Goal: Complete application form

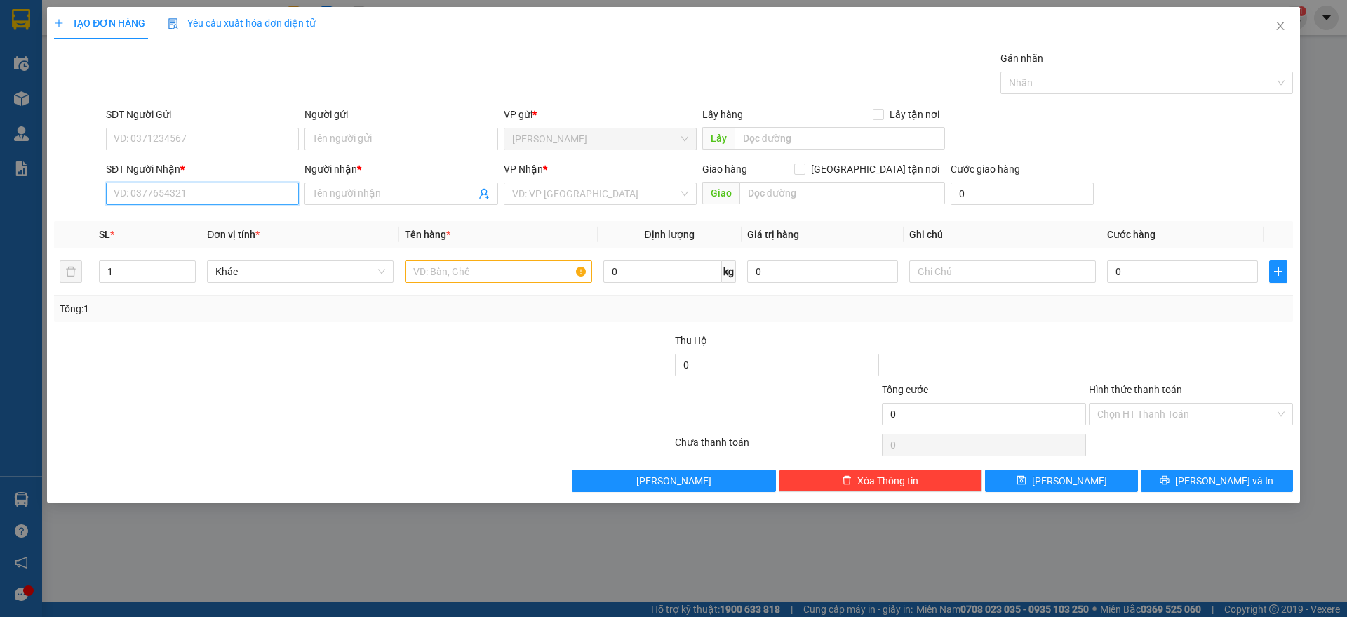
click at [241, 195] on input "SĐT Người Nhận *" at bounding box center [202, 193] width 193 height 22
type input "0973813226"
click at [361, 195] on input "Người nhận *" at bounding box center [394, 193] width 162 height 15
type input "."
click at [600, 184] on input "search" at bounding box center [595, 193] width 166 height 21
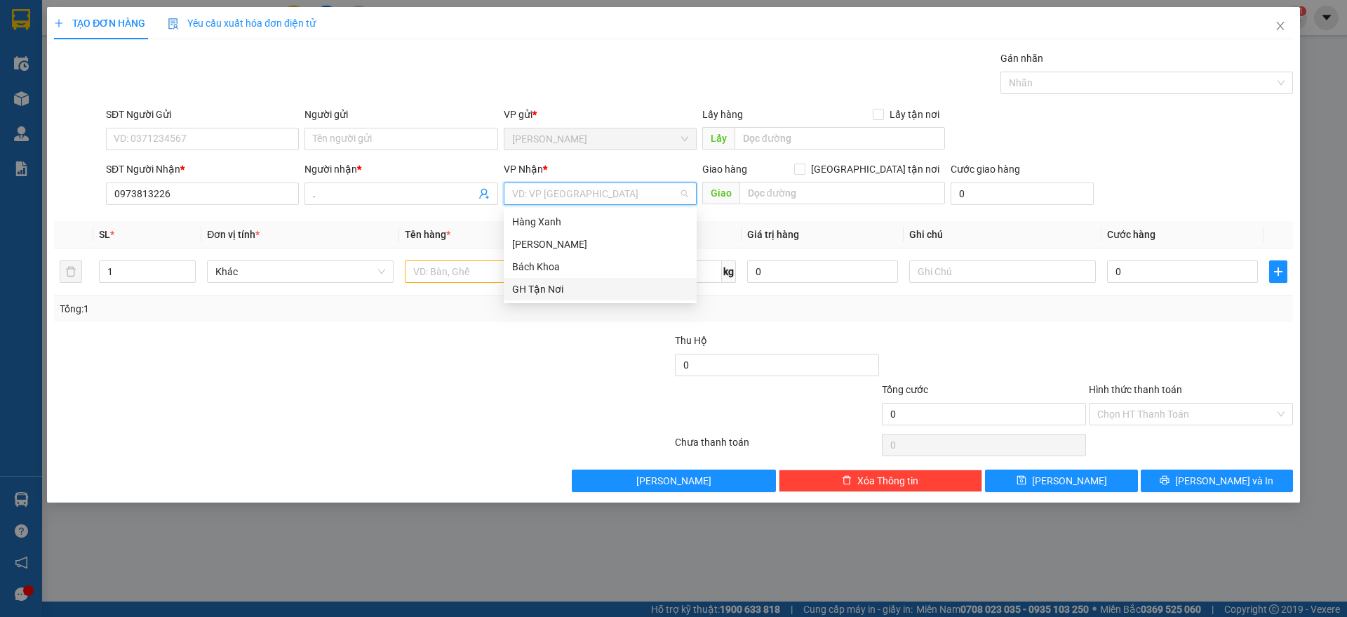
click at [581, 294] on div "GH Tận Nơi" at bounding box center [600, 288] width 176 height 15
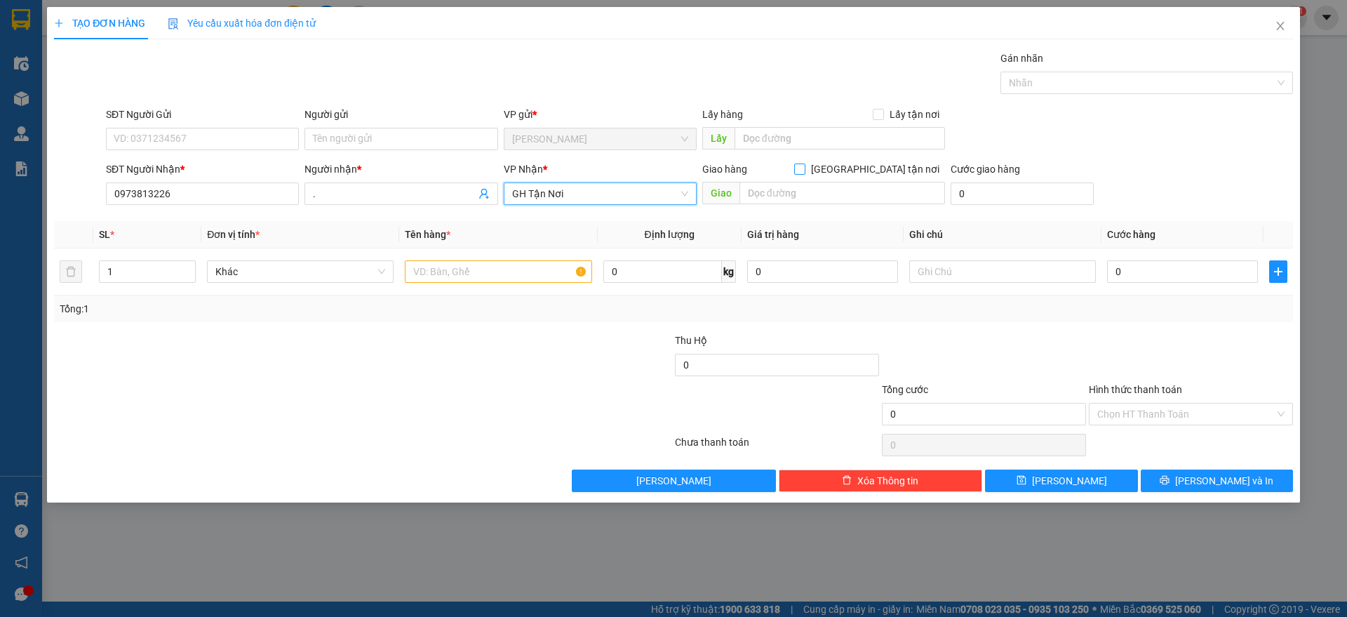
click at [804, 167] on input "[GEOGRAPHIC_DATA] tận nơi" at bounding box center [799, 168] width 10 height 10
checkbox input "true"
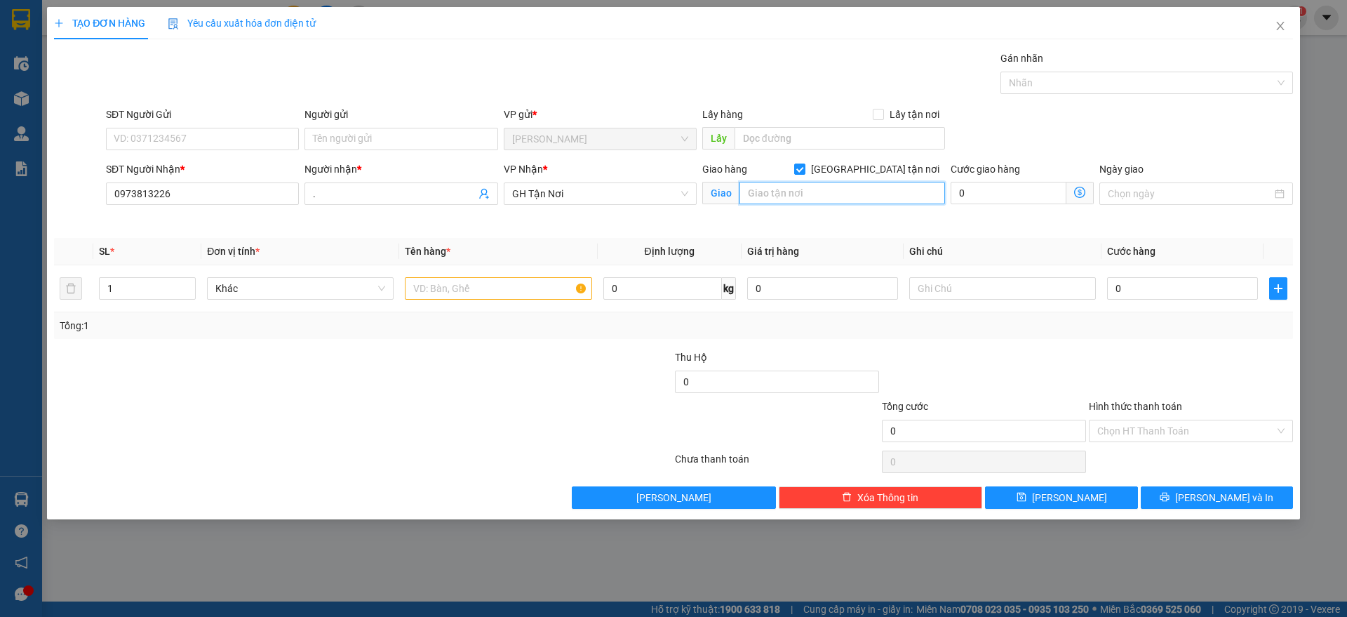
click at [863, 201] on input "text" at bounding box center [842, 193] width 206 height 22
type input "331/20A TỔ 5 KP4, TÂN CHÁNH HIỆP Q12"
click at [544, 281] on input "text" at bounding box center [498, 288] width 187 height 22
type input "BỌC"
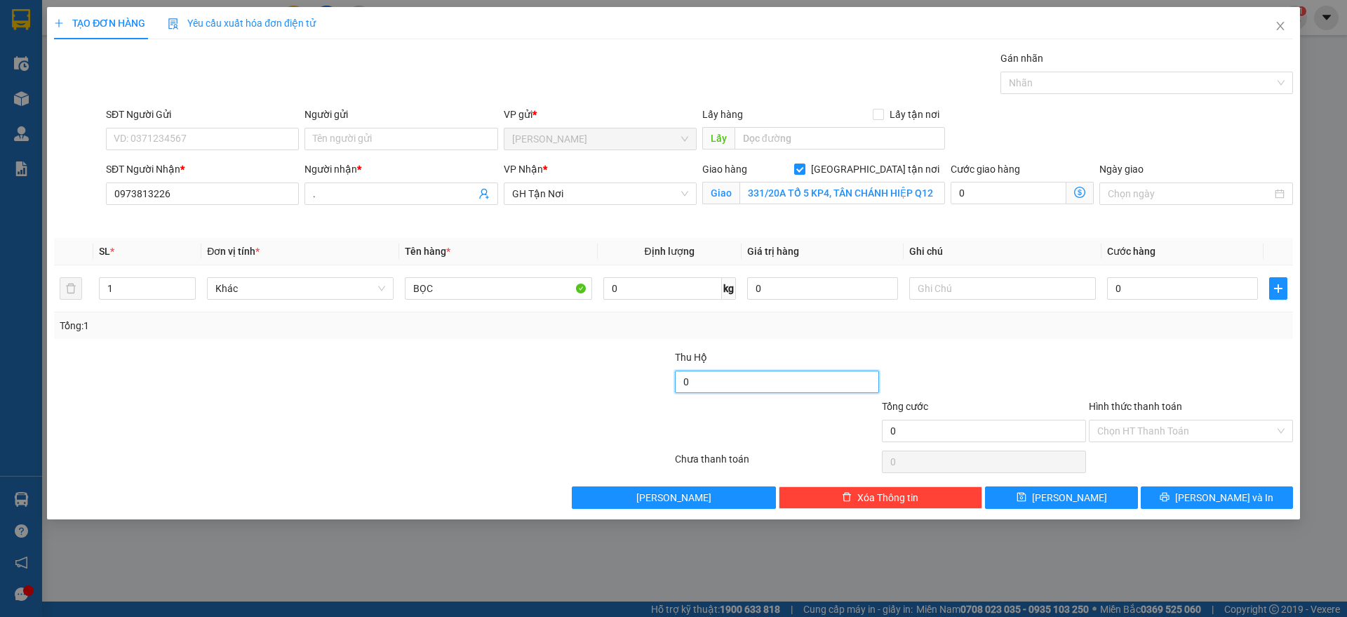
click at [800, 388] on input "0" at bounding box center [777, 381] width 204 height 22
type input "3.800.000"
click at [279, 140] on input "SĐT Người Gửi" at bounding box center [202, 139] width 193 height 22
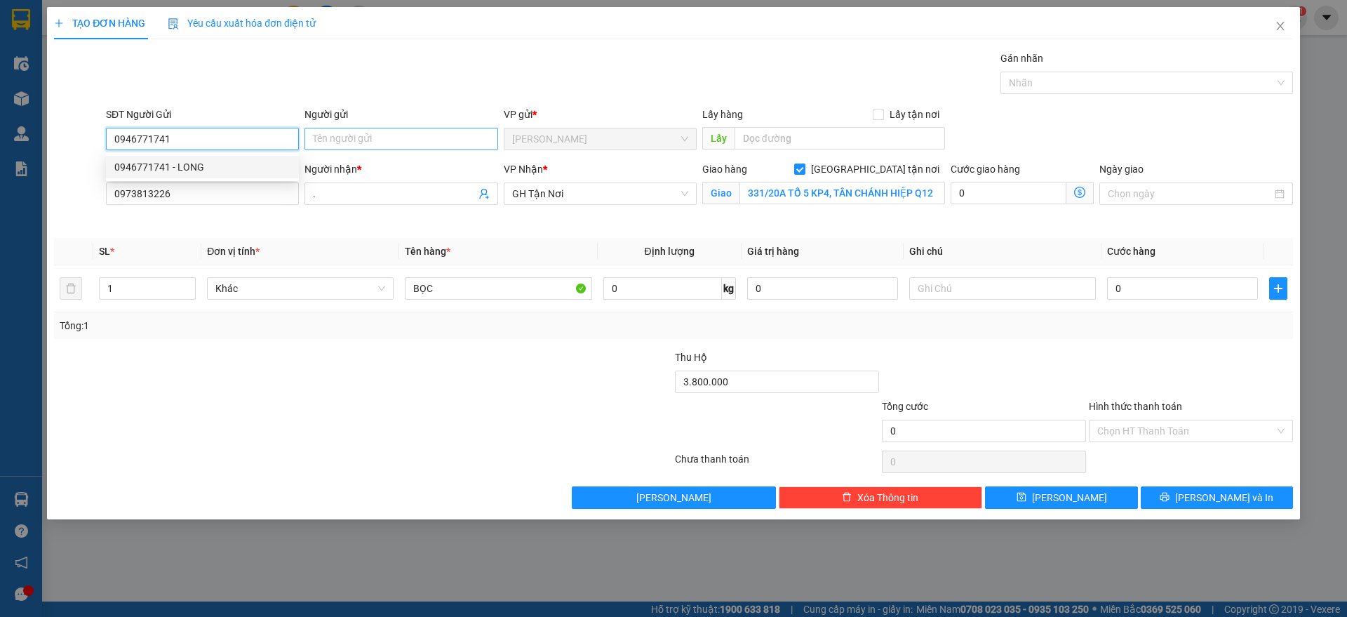
type input "0946771741"
click at [344, 130] on input "Người gửi" at bounding box center [400, 139] width 193 height 22
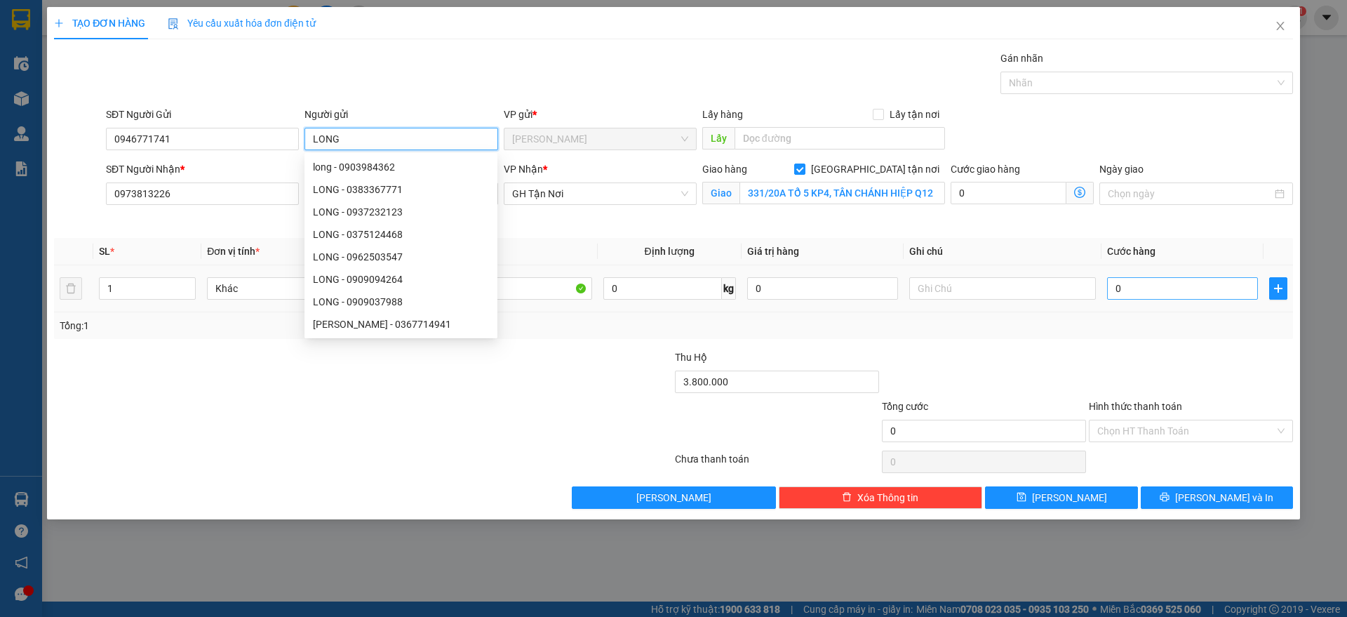
type input "LONG"
click at [1185, 282] on input "0" at bounding box center [1182, 288] width 151 height 22
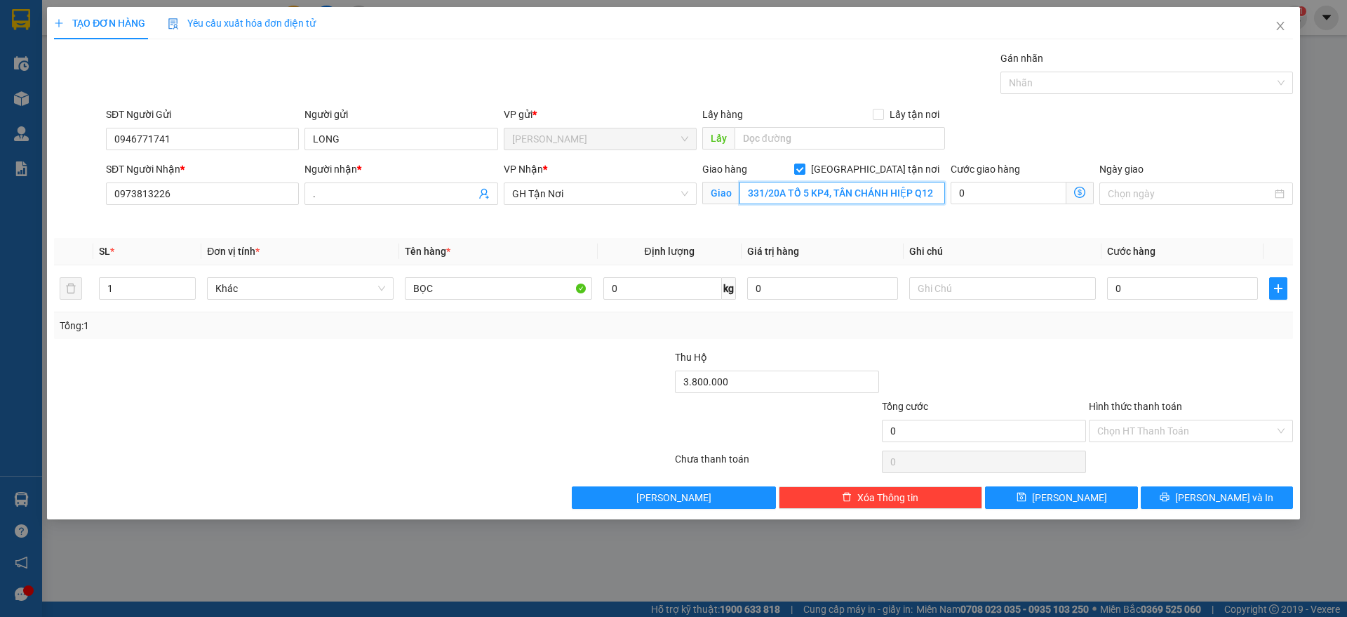
click at [844, 188] on input "331/20A TỔ 5 KP4, TÂN CHÁNH HIỆP Q12" at bounding box center [842, 193] width 206 height 22
click at [1143, 291] on input "0" at bounding box center [1182, 288] width 151 height 22
type input "1"
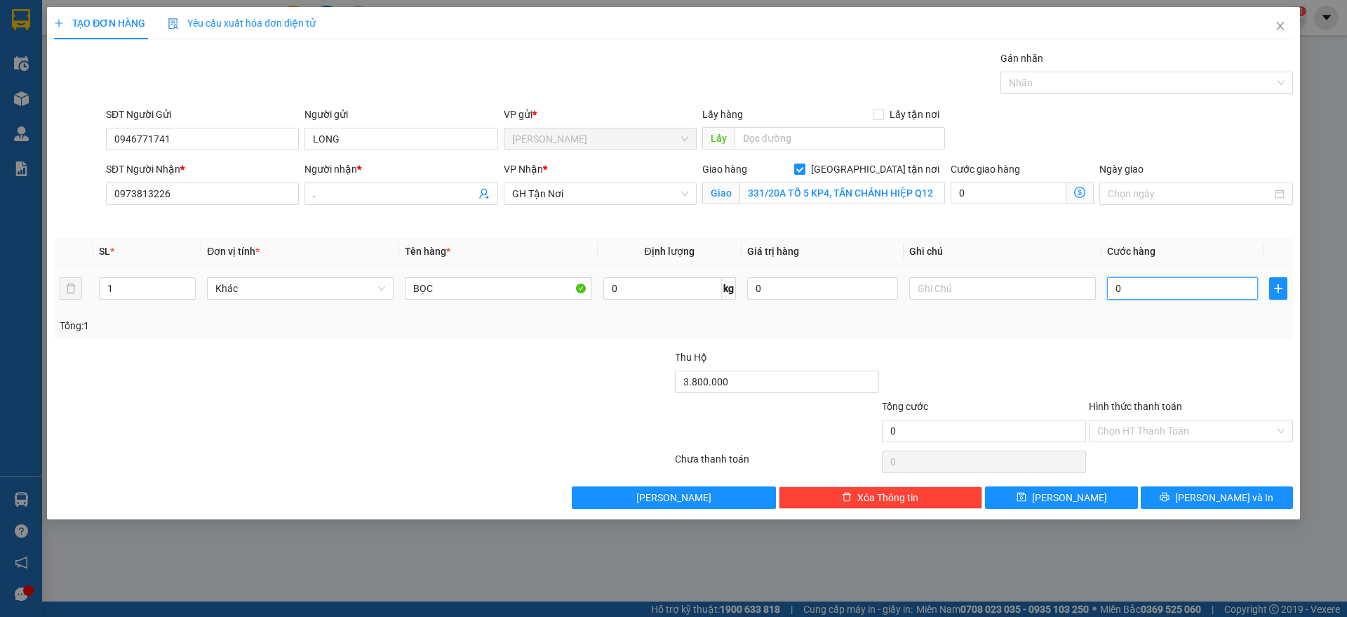
type input "1"
type input "10"
type input "100"
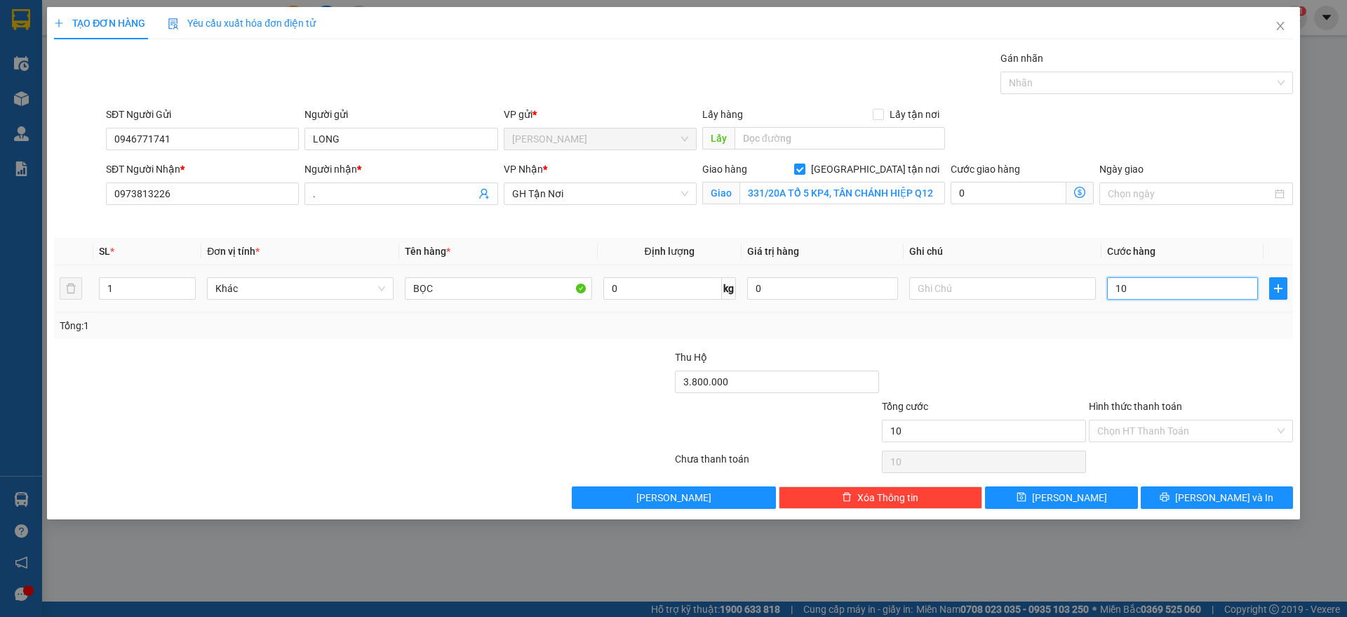
type input "100"
type input "1.000"
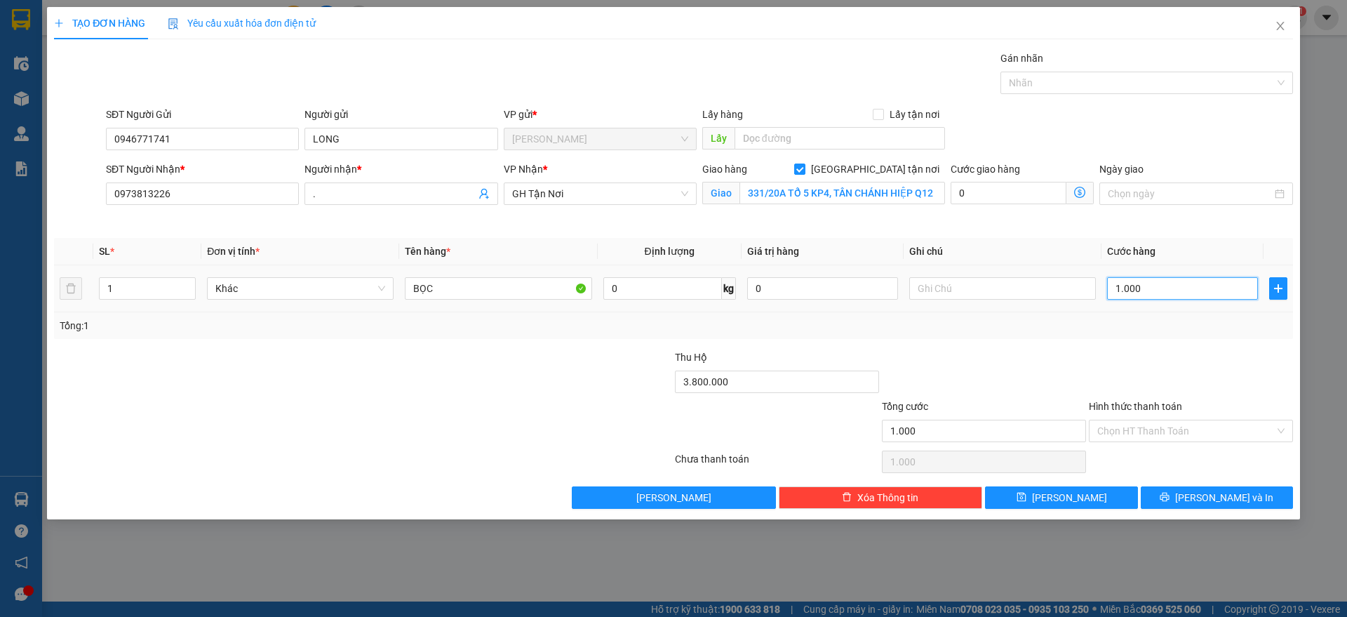
type input "10.000"
type input "100.000"
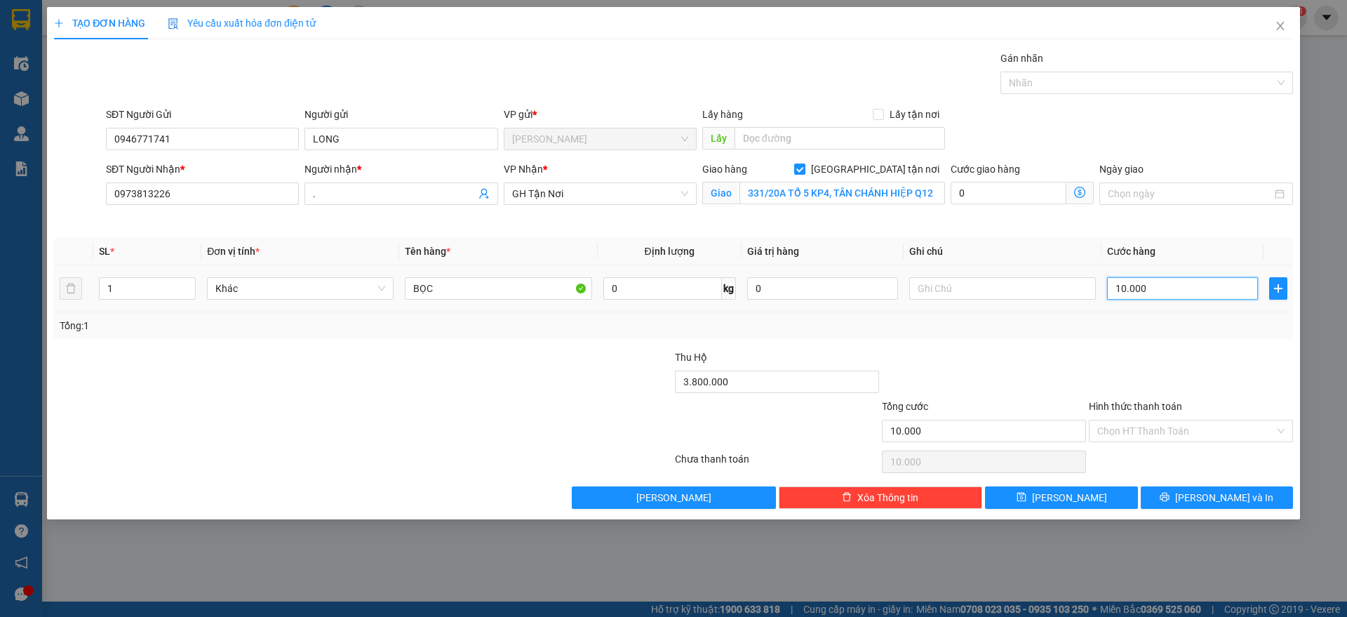
type input "100.000"
click at [1165, 431] on input "Hình thức thanh toán" at bounding box center [1185, 430] width 177 height 21
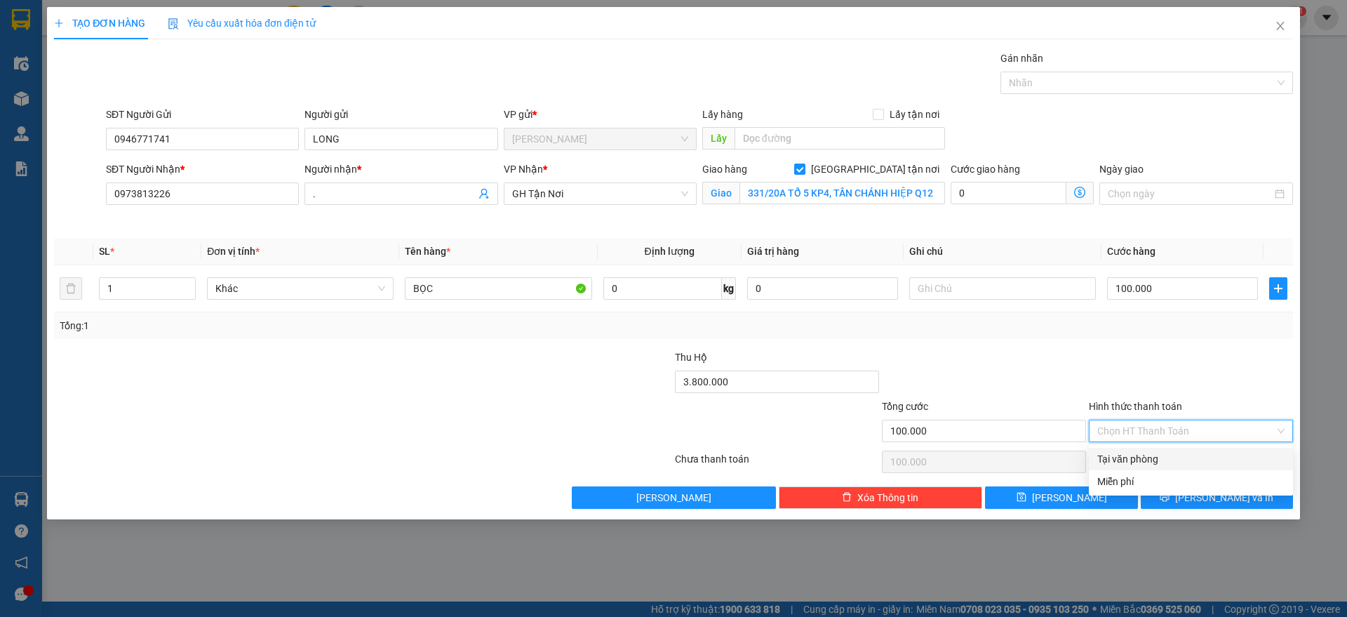
click at [1166, 461] on div "Tại văn phòng" at bounding box center [1190, 458] width 187 height 15
type input "0"
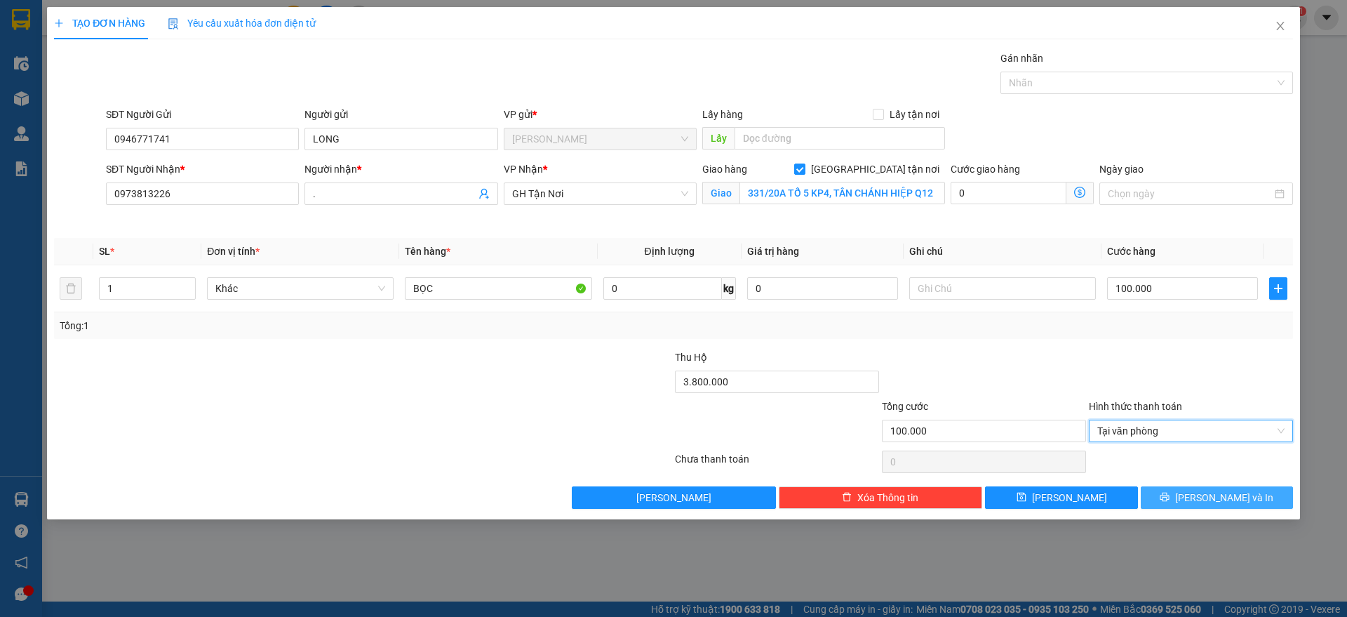
click at [1185, 497] on button "[PERSON_NAME] và In" at bounding box center [1216, 497] width 152 height 22
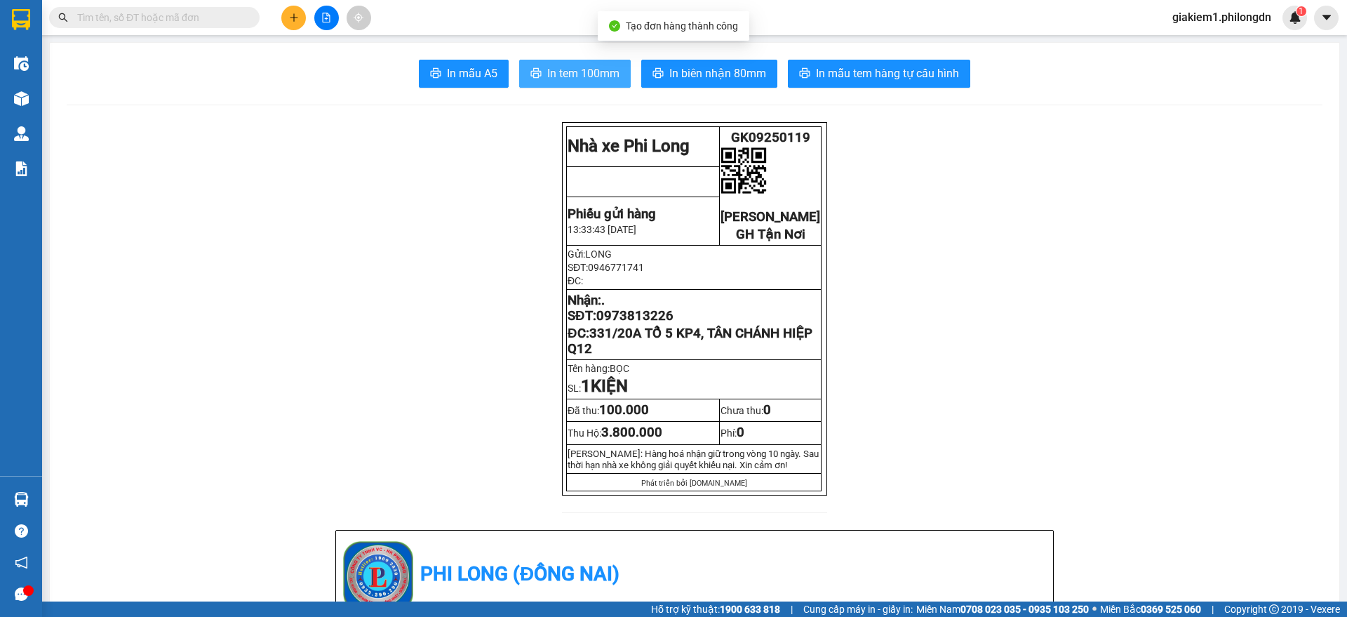
click at [531, 76] on icon "printer" at bounding box center [536, 73] width 11 height 10
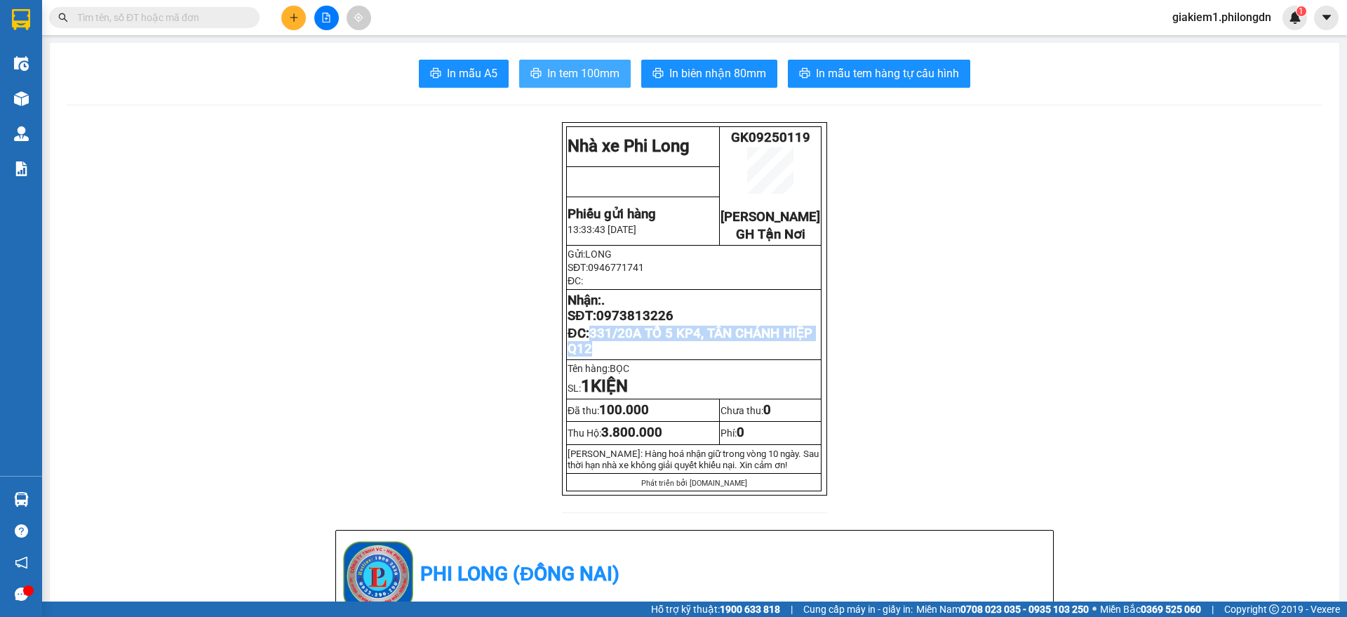
drag, startPoint x: 626, startPoint y: 365, endPoint x: 585, endPoint y: 354, distance: 42.9
click at [585, 354] on p "ĐC: 331/20A TỔ 5 KP4, TÂN CHÁNH HIỆP Q12" at bounding box center [693, 340] width 253 height 31
copy span "331/20A TỔ 5 KP4, TÂN CHÁNH HIỆP Q12"
click at [627, 323] on span "0973813226" at bounding box center [634, 315] width 77 height 15
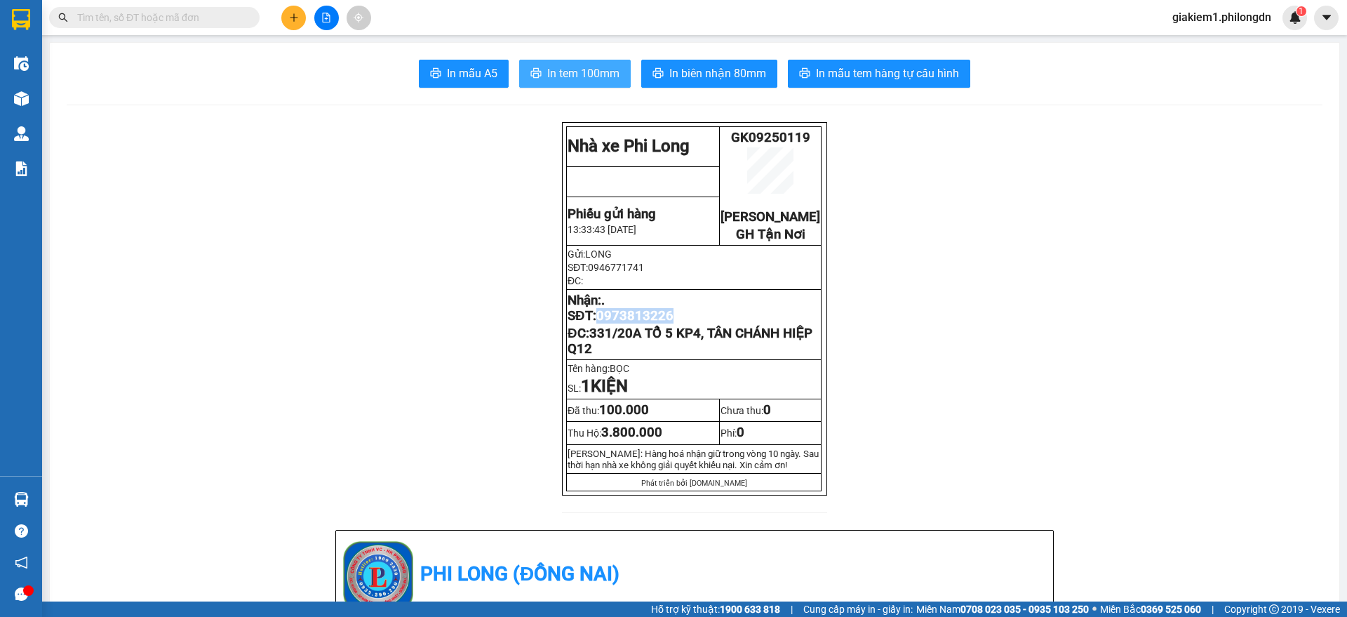
click at [627, 323] on span "0973813226" at bounding box center [634, 315] width 77 height 15
copy span "0973813226"
click at [614, 273] on span "0946771741" at bounding box center [616, 267] width 56 height 11
copy span "0946771741"
